Goal: Task Accomplishment & Management: Manage account settings

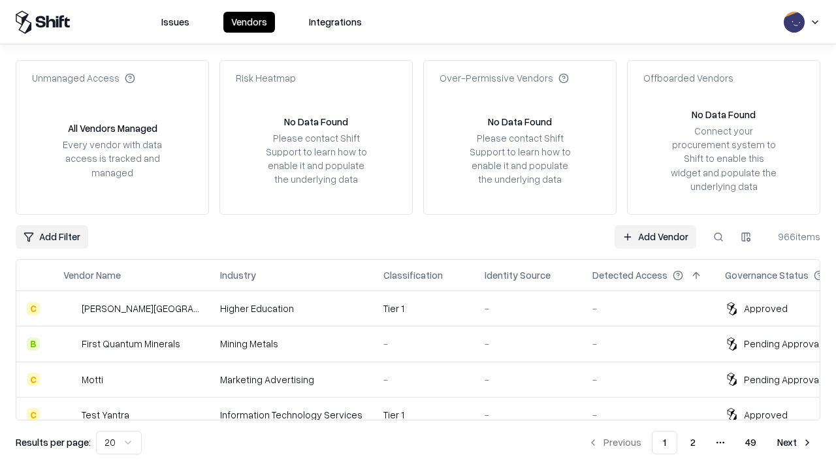
click at [655, 236] on link "Add Vendor" at bounding box center [656, 237] width 82 height 24
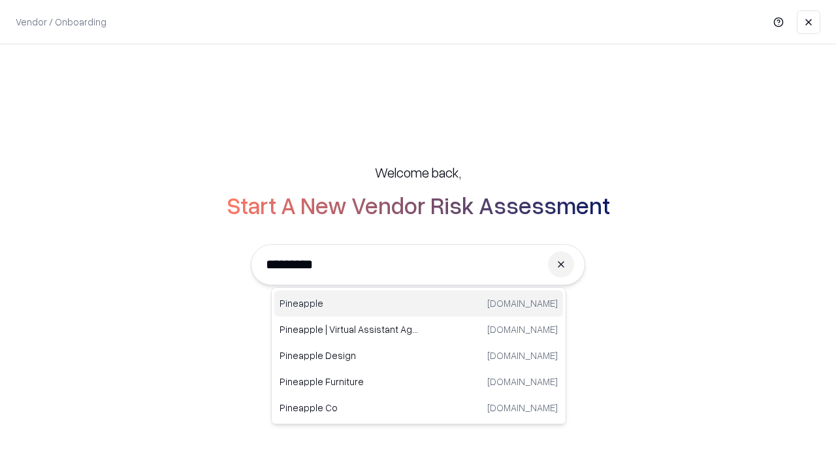
click at [419, 304] on div "Pineapple [DOMAIN_NAME]" at bounding box center [418, 304] width 289 height 26
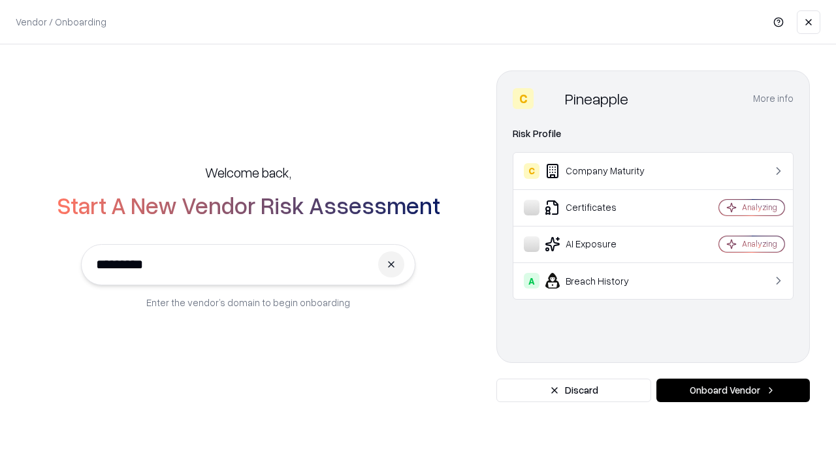
type input "*********"
click at [733, 391] on button "Onboard Vendor" at bounding box center [732, 391] width 153 height 24
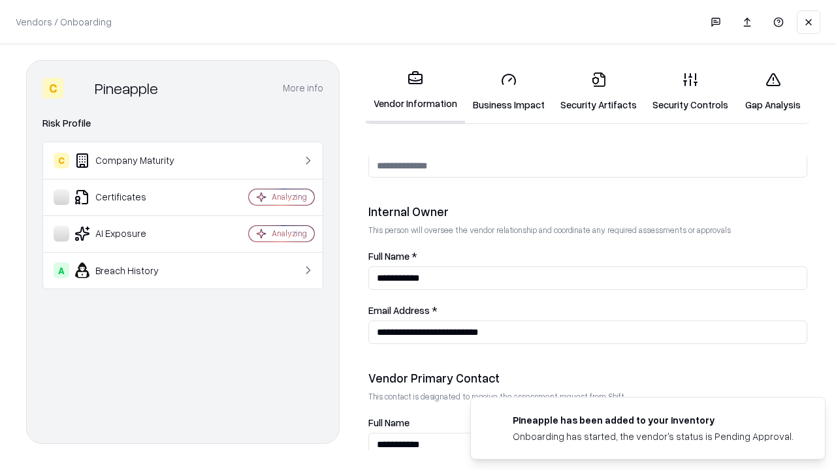
scroll to position [677, 0]
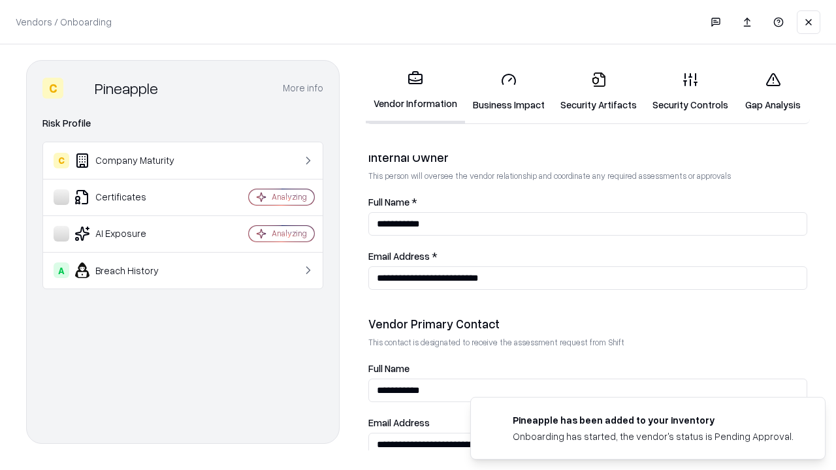
click at [598, 91] on link "Security Artifacts" at bounding box center [598, 91] width 92 height 61
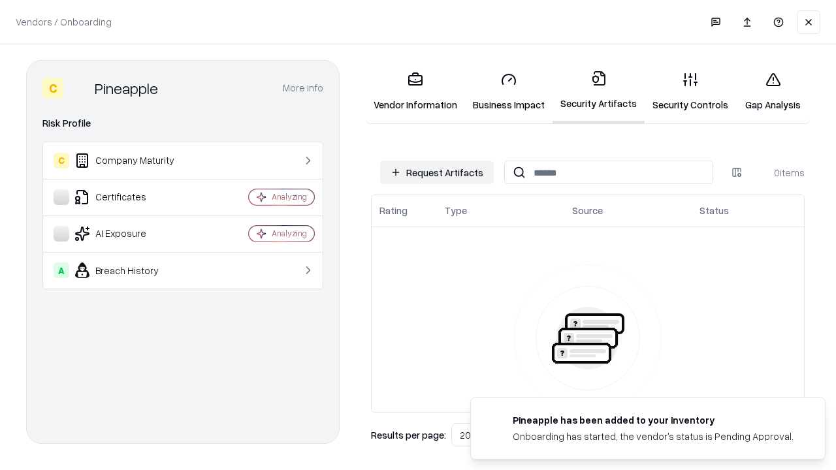
click at [437, 172] on button "Request Artifacts" at bounding box center [437, 173] width 114 height 24
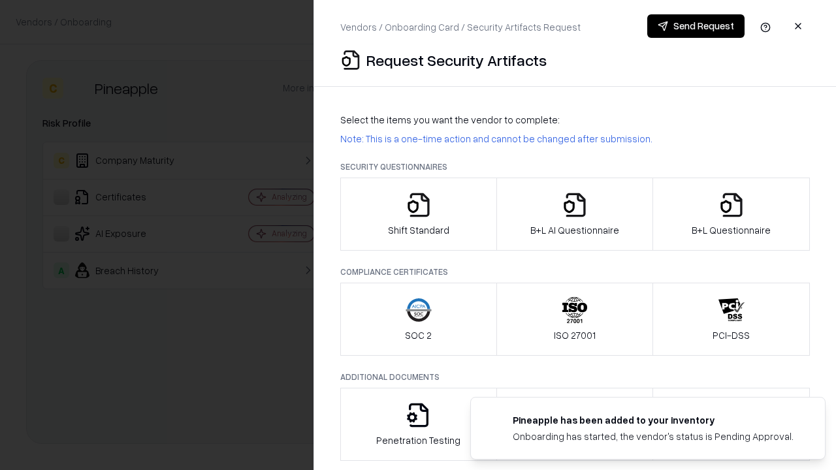
click at [731, 214] on icon "button" at bounding box center [731, 205] width 26 height 26
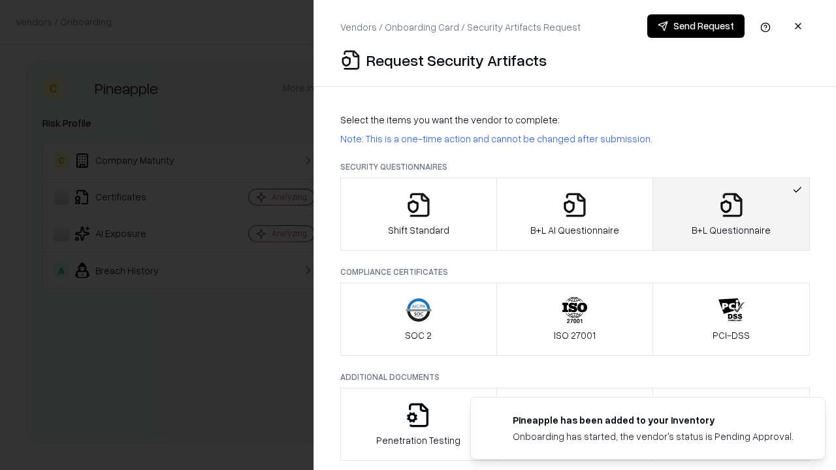
click at [574, 214] on icon "button" at bounding box center [575, 205] width 26 height 26
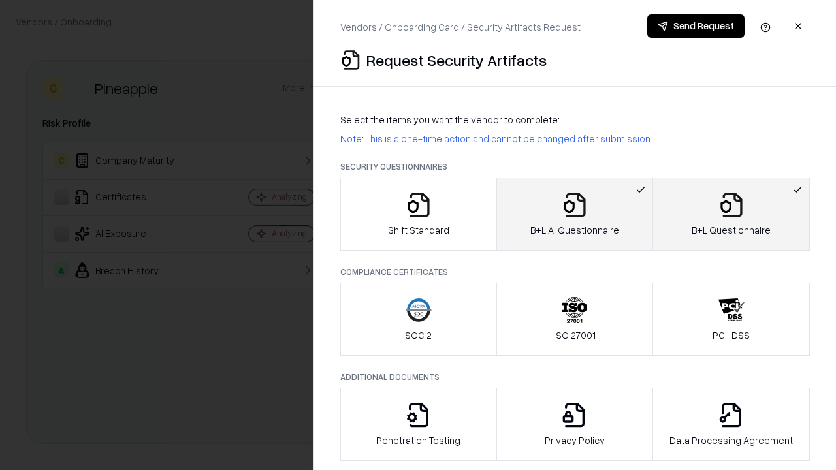
click at [696, 26] on button "Send Request" at bounding box center [695, 26] width 97 height 24
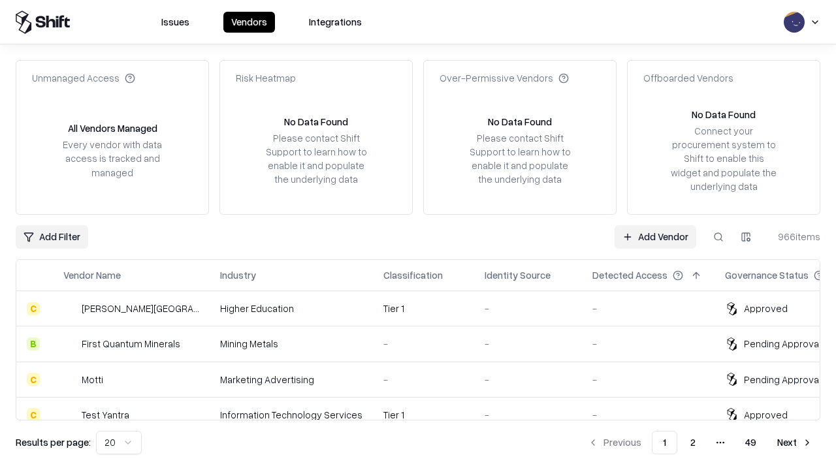
click at [718, 236] on button at bounding box center [719, 237] width 24 height 24
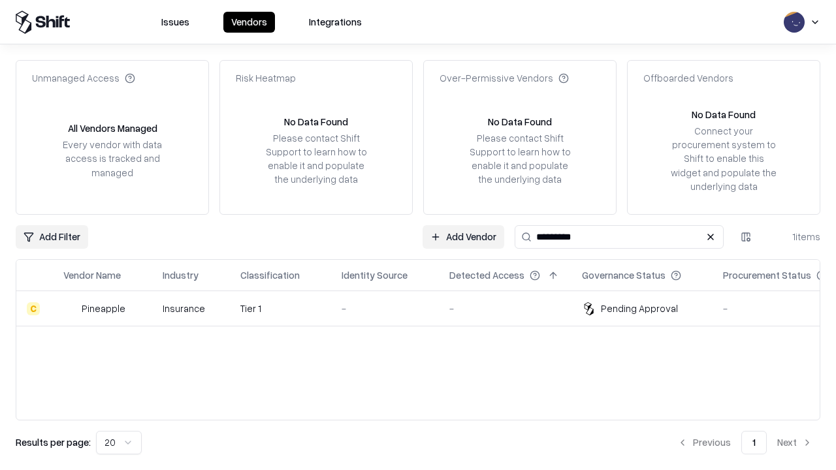
type input "*********"
click at [426, 308] on div "-" at bounding box center [385, 309] width 87 height 14
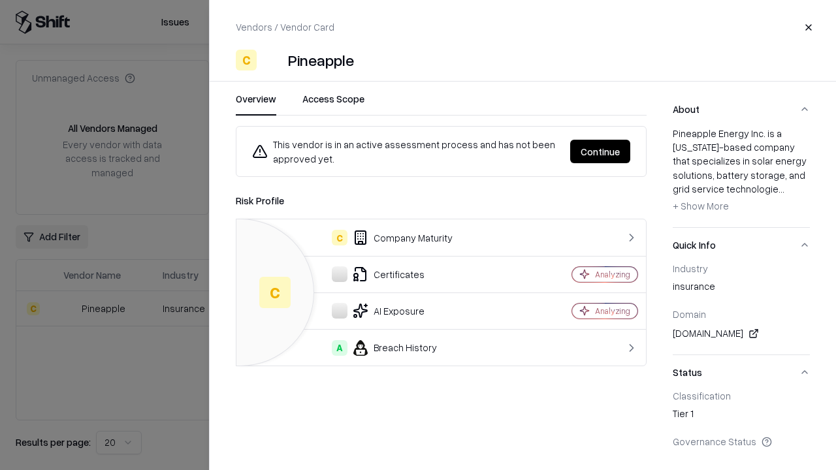
click at [600, 152] on button "Continue" at bounding box center [600, 152] width 60 height 24
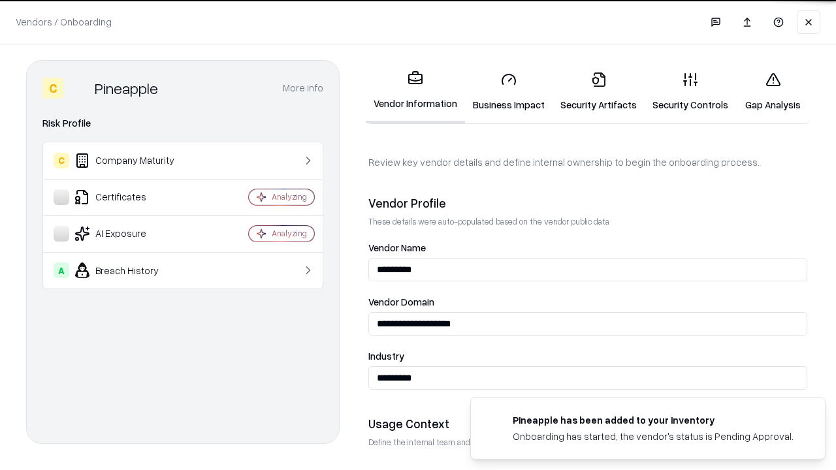
click at [598, 91] on link "Security Artifacts" at bounding box center [598, 91] width 92 height 61
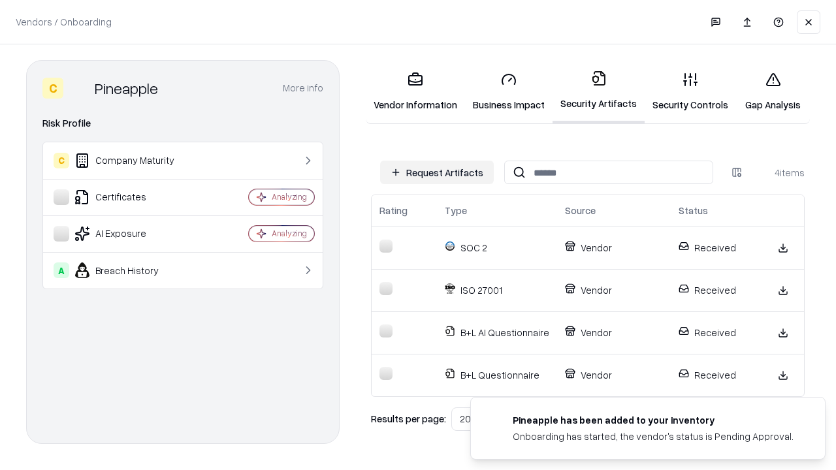
click at [773, 91] on link "Gap Analysis" at bounding box center [773, 91] width 74 height 61
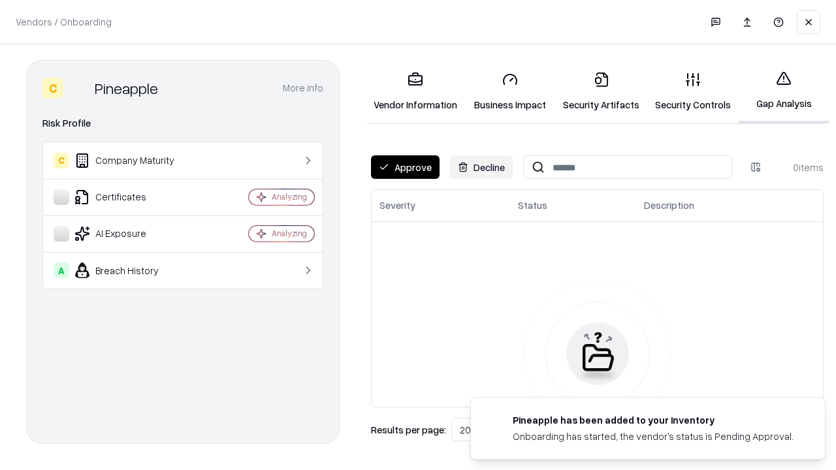
click at [405, 167] on button "Approve" at bounding box center [405, 167] width 69 height 24
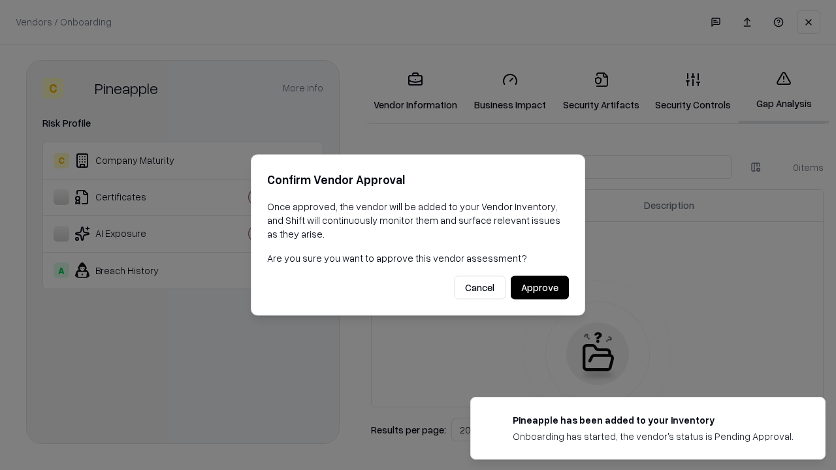
click at [539, 287] on button "Approve" at bounding box center [540, 288] width 58 height 24
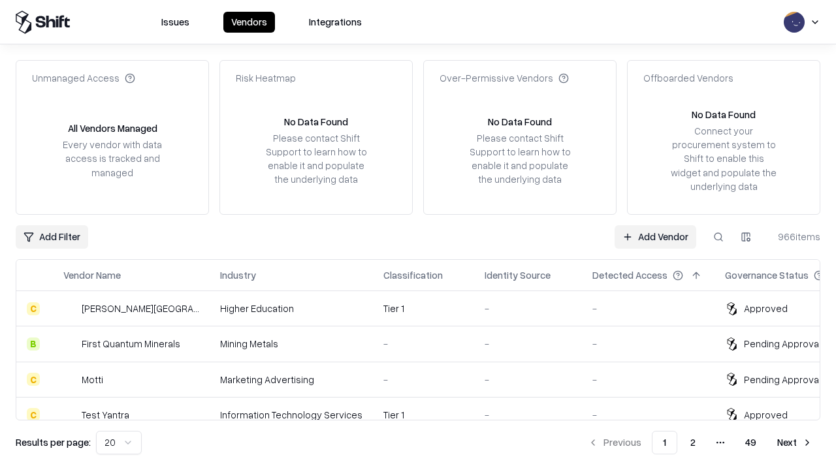
type input "*********"
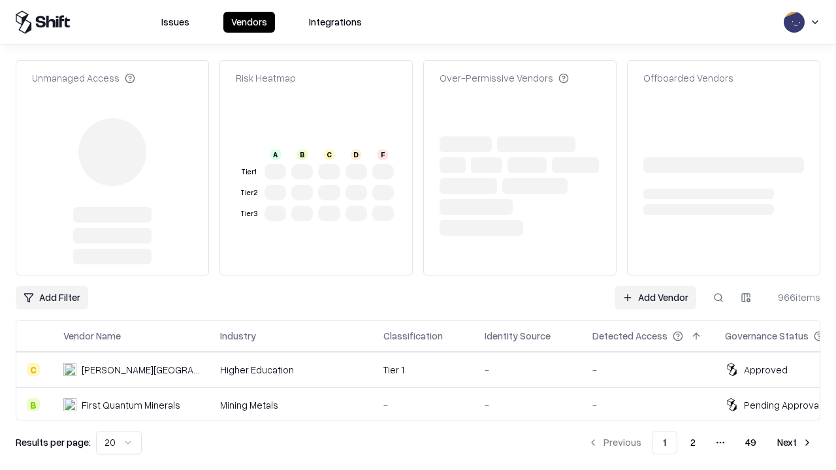
click at [655, 286] on link "Add Vendor" at bounding box center [656, 298] width 82 height 24
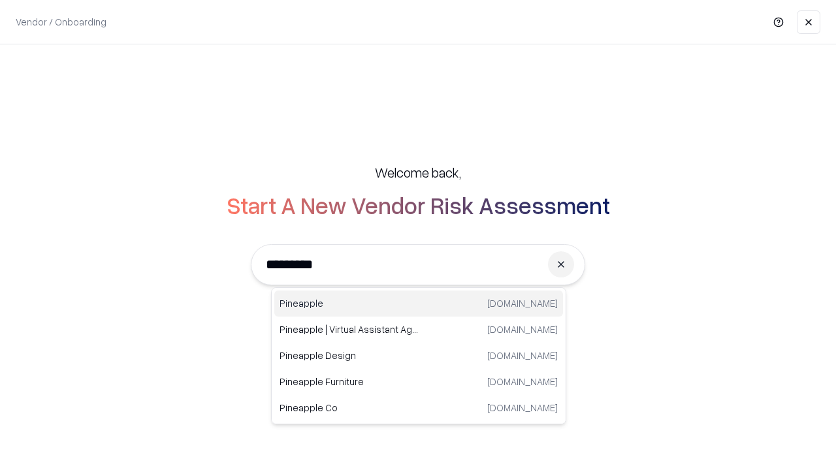
click at [419, 304] on div "Pineapple [DOMAIN_NAME]" at bounding box center [418, 304] width 289 height 26
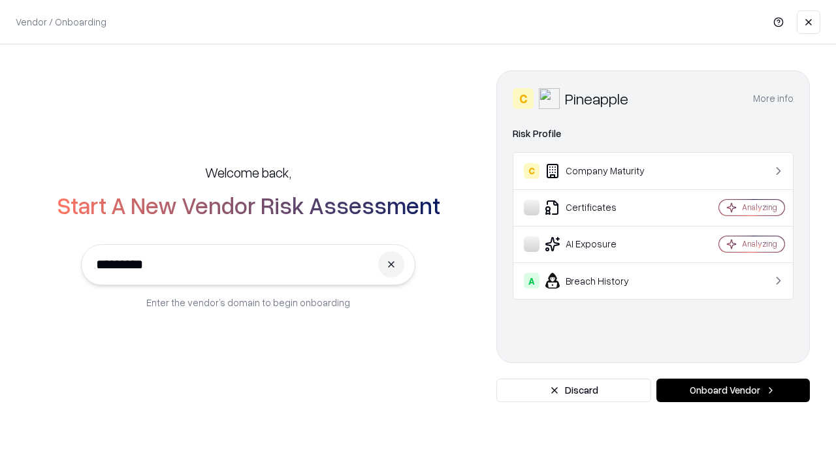
type input "*********"
click at [733, 391] on button "Onboard Vendor" at bounding box center [732, 391] width 153 height 24
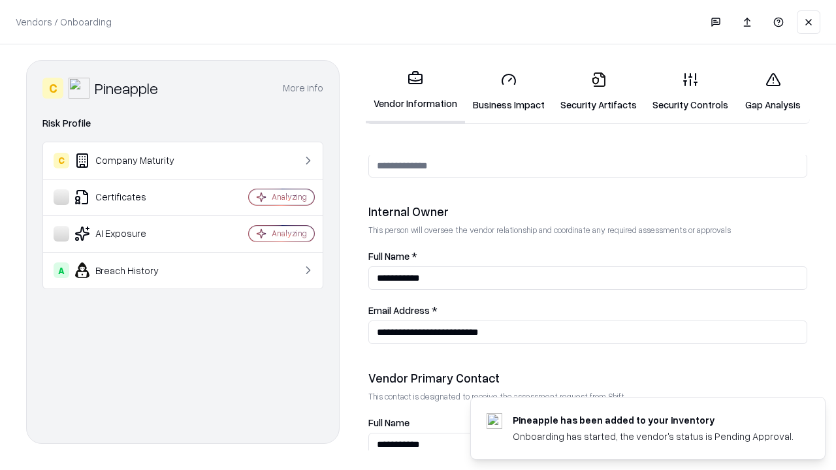
scroll to position [677, 0]
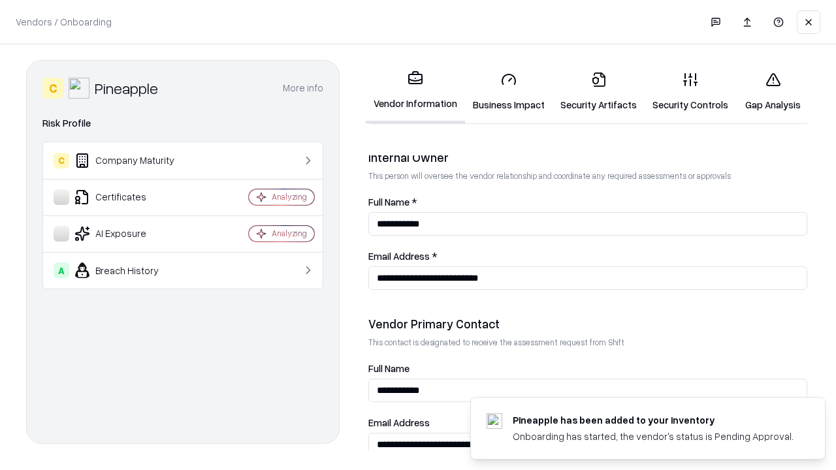
click at [773, 91] on link "Gap Analysis" at bounding box center [773, 91] width 74 height 61
